Goal: Transaction & Acquisition: Purchase product/service

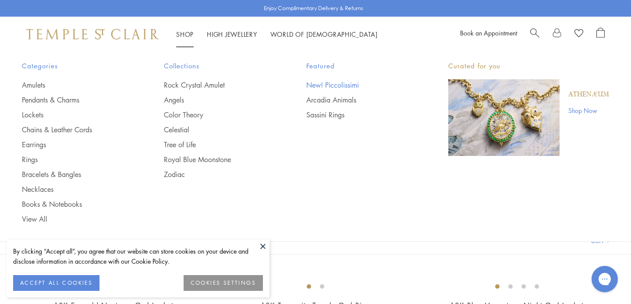
click at [333, 86] on link "New! Piccolissimi" at bounding box center [359, 85] width 107 height 10
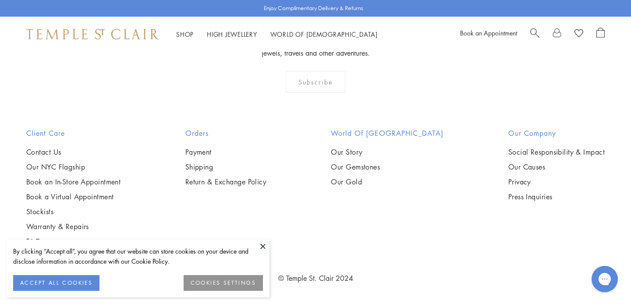
scroll to position [1194, 0]
click at [239, 285] on button "COOKIES SETTINGS" at bounding box center [223, 283] width 79 height 16
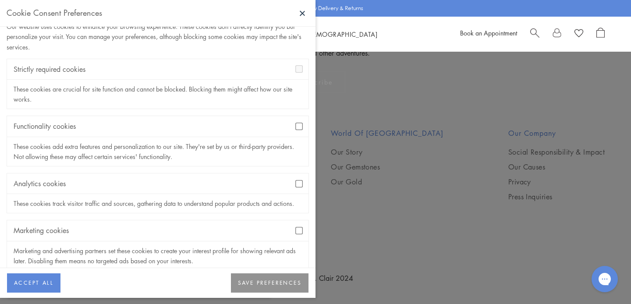
scroll to position [39, 0]
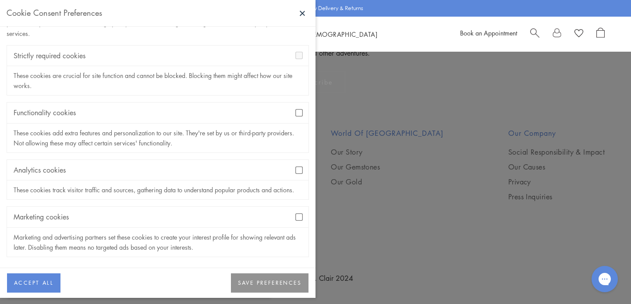
click at [279, 281] on button "SAVE PREFERENCES" at bounding box center [270, 283] width 78 height 19
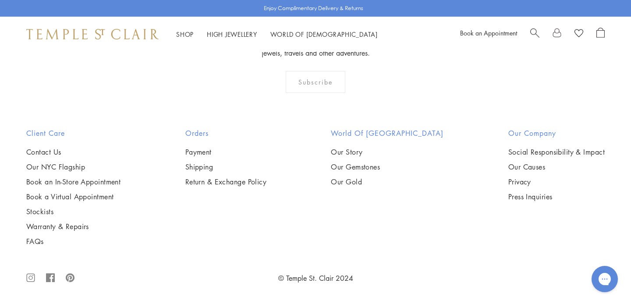
scroll to position [2377, 0]
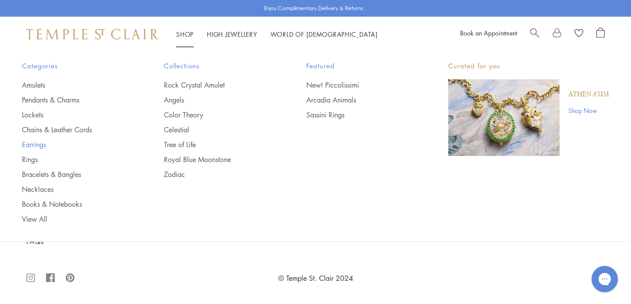
click at [33, 143] on link "Earrings" at bounding box center [75, 145] width 107 height 10
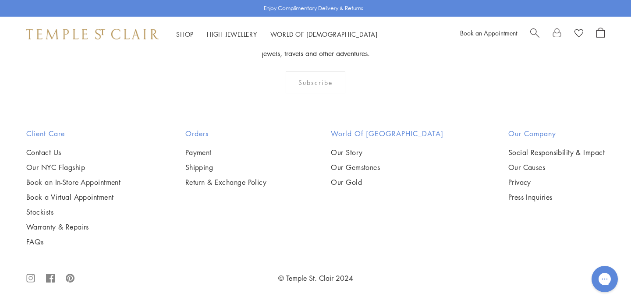
scroll to position [4320, 0]
